Goal: Task Accomplishment & Management: Use online tool/utility

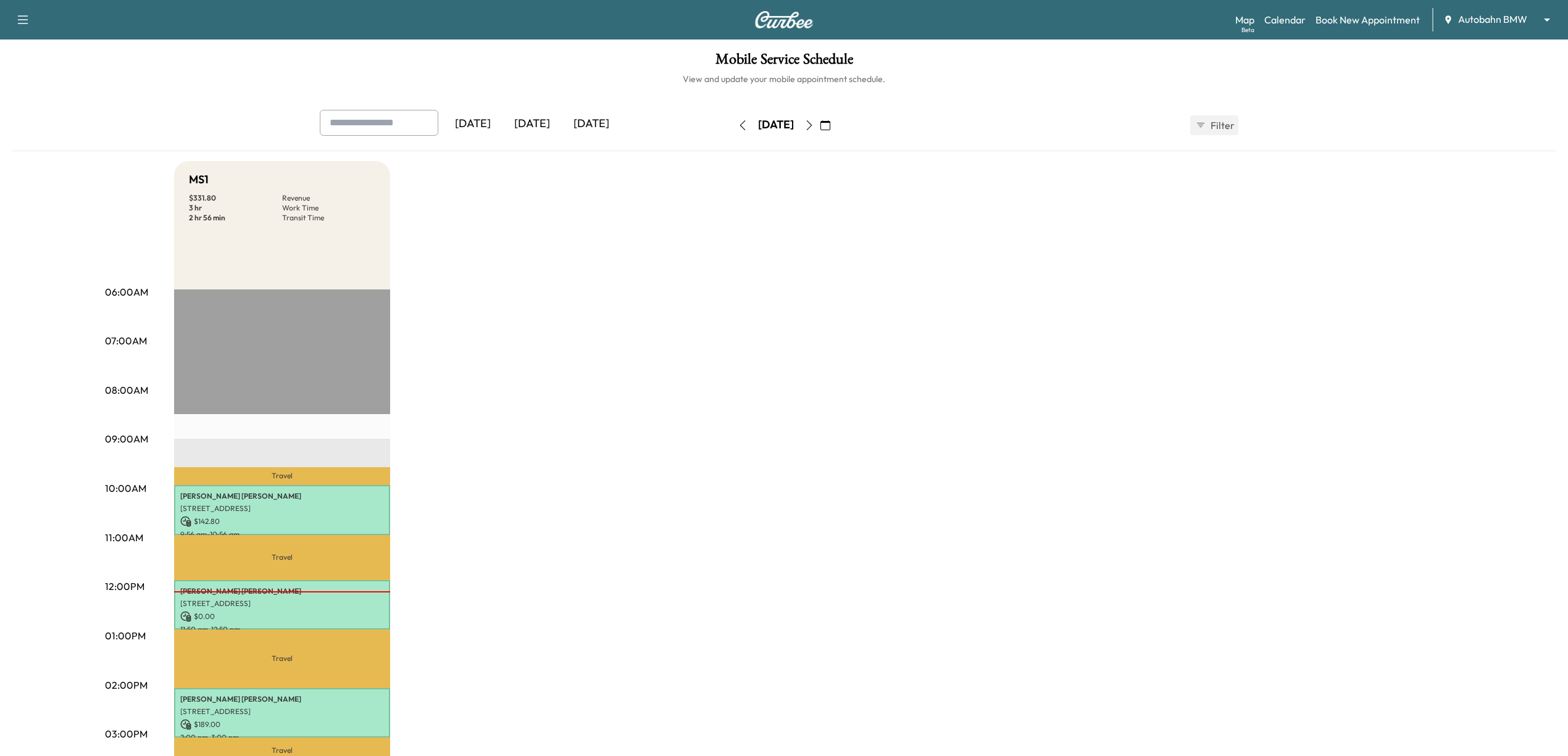
click at [831, 127] on icon "button" at bounding box center [825, 125] width 10 height 10
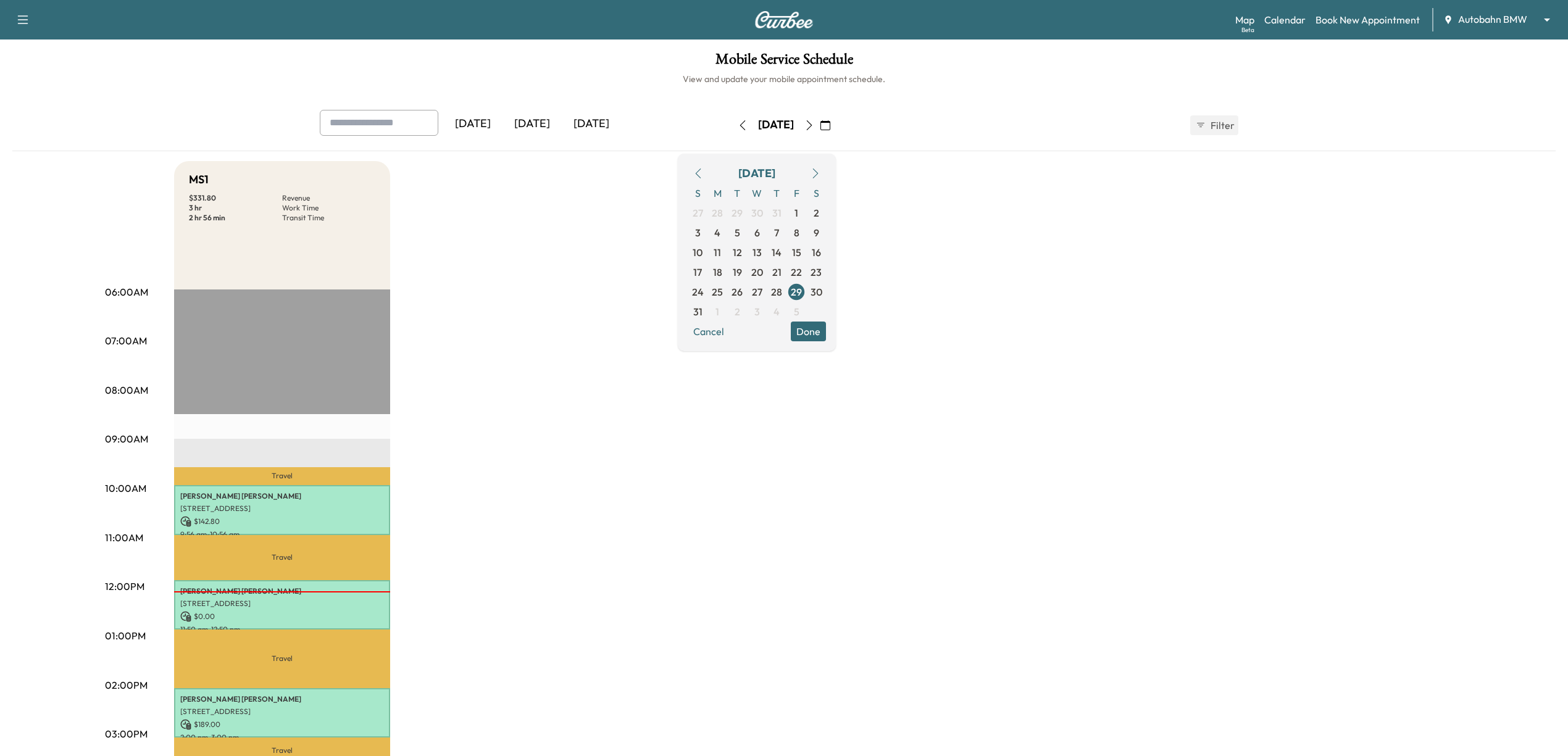
click at [821, 171] on icon "button" at bounding box center [815, 173] width 10 height 10
click at [740, 210] on span "2" at bounding box center [737, 213] width 5 height 15
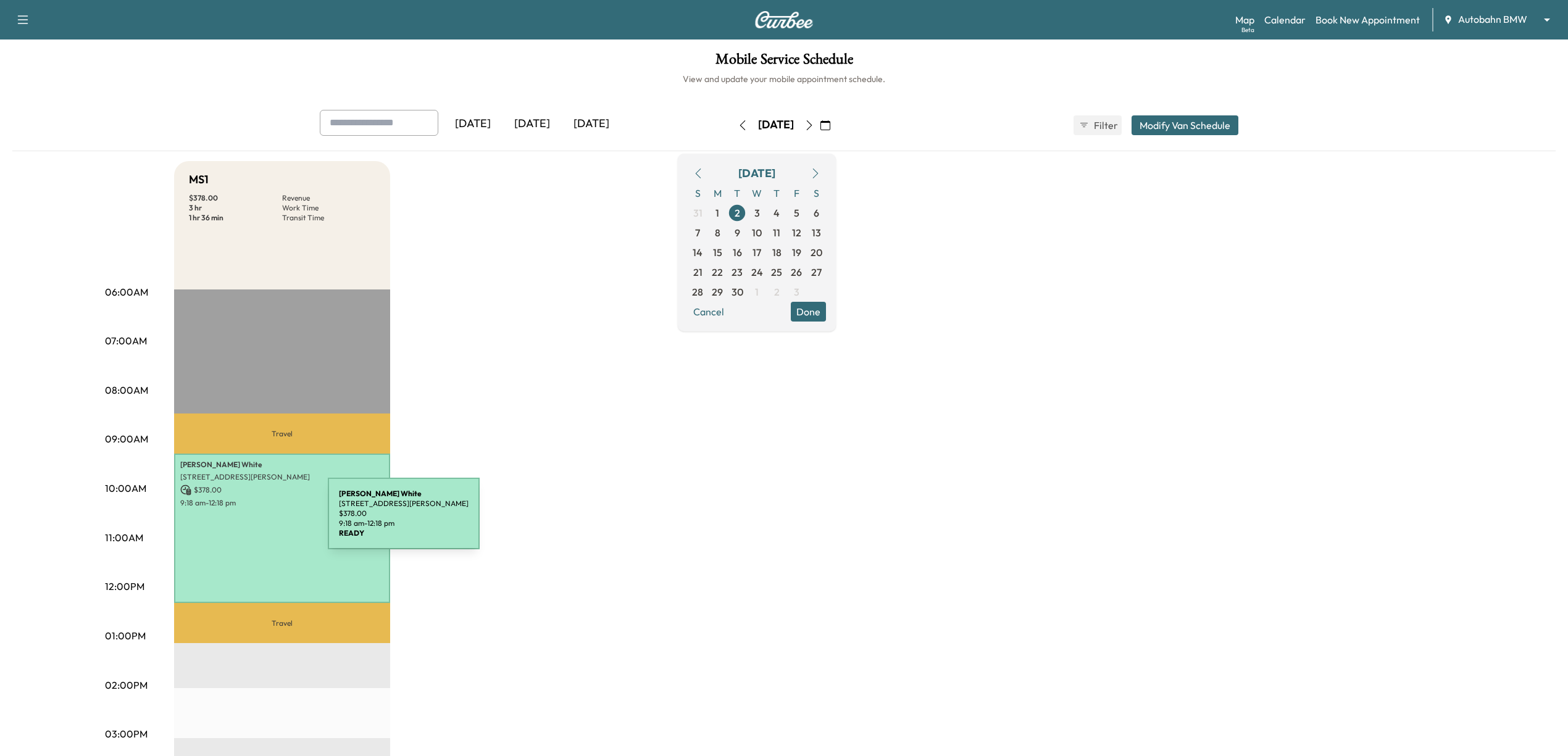
click at [235, 521] on div "[PERSON_NAME] [STREET_ADDRESS][PERSON_NAME] $ 378.00 9:18 am - 12:18 pm" at bounding box center [282, 528] width 216 height 149
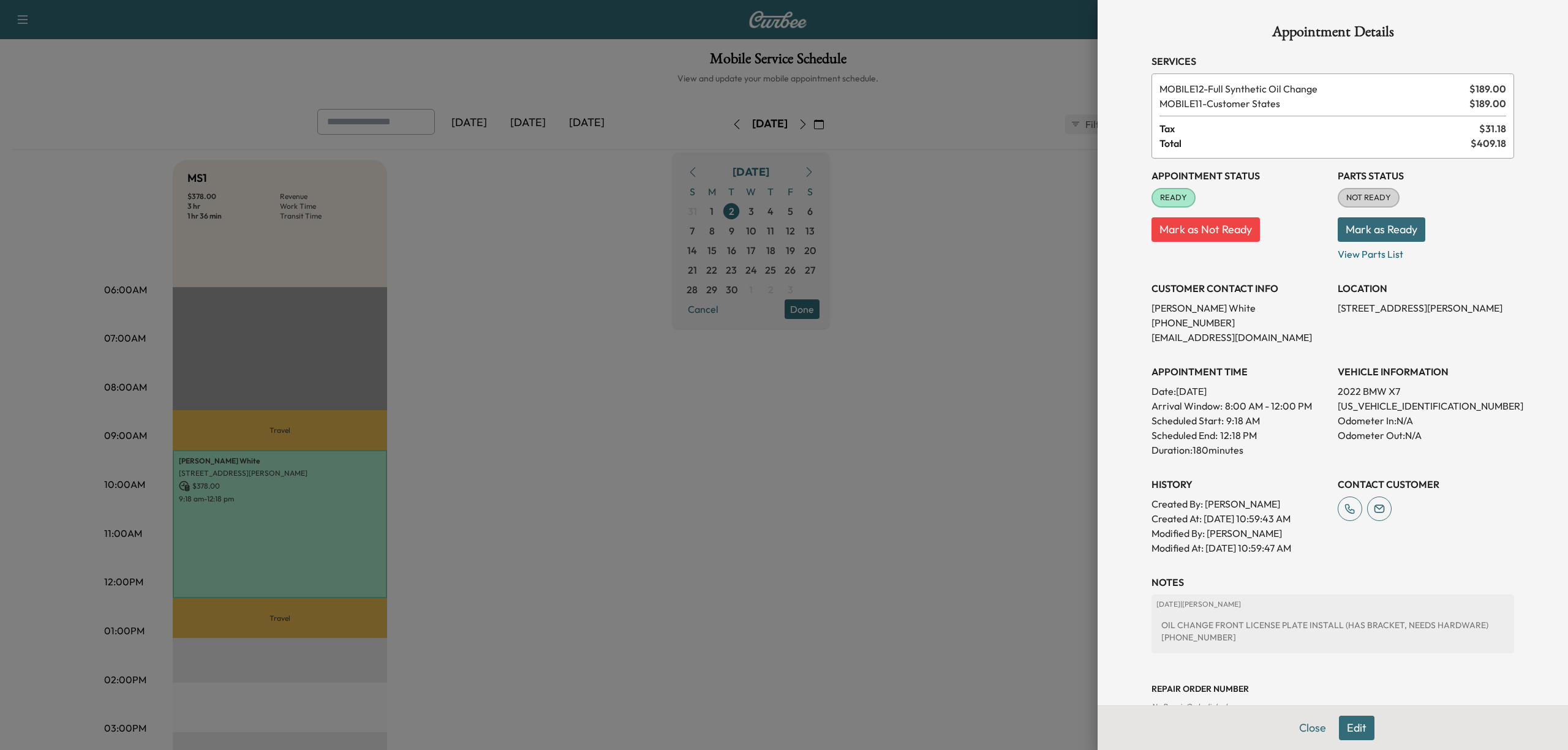
drag, startPoint x: 1324, startPoint y: 322, endPoint x: 1313, endPoint y: 308, distance: 17.8
click at [1313, 308] on div "Appointment Status READY Mark as Not Ready Parts Status NOT READY Mark as Ready…" at bounding box center [1333, 357] width 363 height 397
click at [1355, 315] on p "[STREET_ADDRESS][PERSON_NAME]" at bounding box center [1426, 308] width 177 height 15
drag, startPoint x: 1321, startPoint y: 305, endPoint x: 1343, endPoint y: 320, distance: 26.6
click at [1343, 320] on div "Appointment Status READY Mark as Not Ready Parts Status NOT READY Mark as Ready…" at bounding box center [1333, 357] width 363 height 397
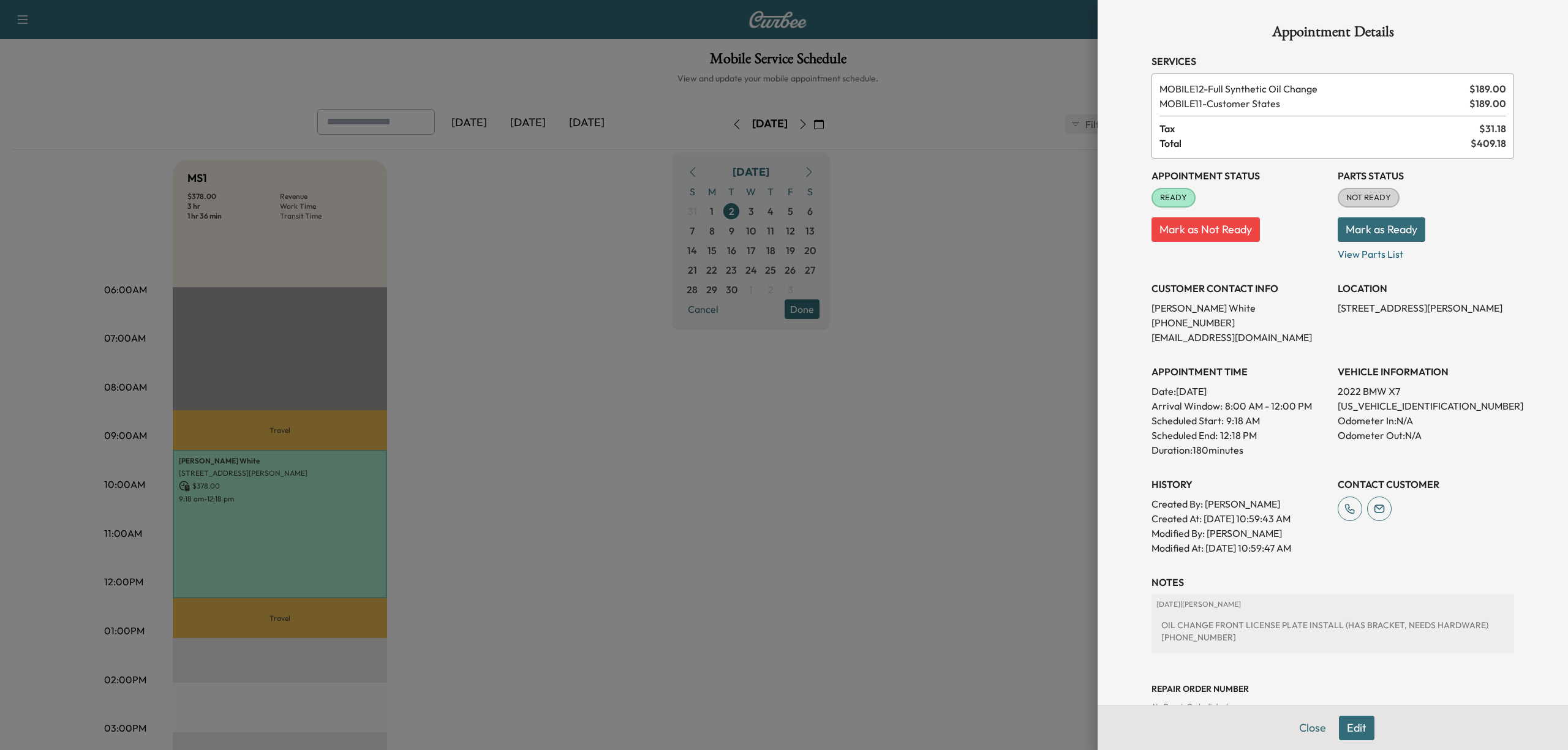
copy p "[STREET_ADDRESS][PERSON_NAME]"
